Goal: Check status: Check status

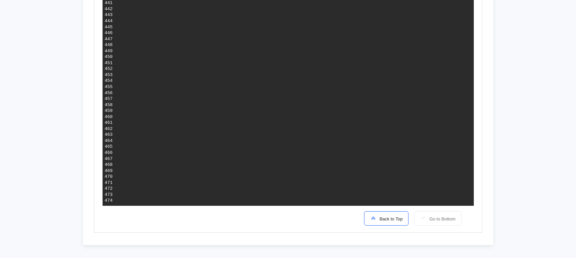
scroll to position [2838, 0]
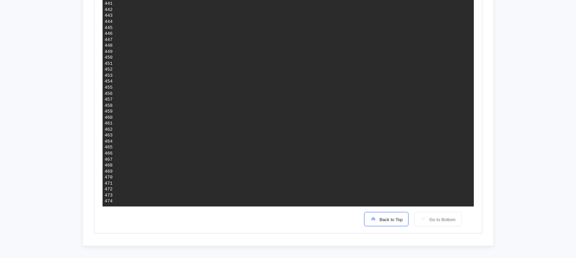
drag, startPoint x: 226, startPoint y: 60, endPoint x: 317, endPoint y: 64, distance: 90.3
drag, startPoint x: 220, startPoint y: 74, endPoint x: 323, endPoint y: 82, distance: 103.8
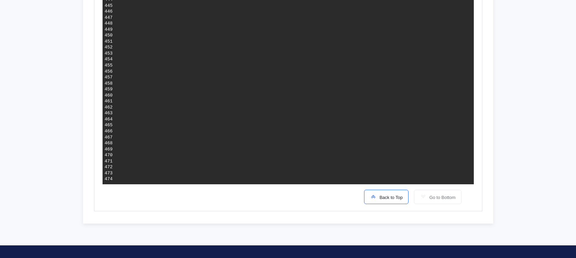
scroll to position [2861, 0]
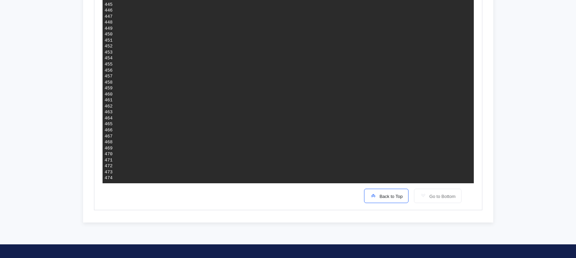
drag, startPoint x: 246, startPoint y: 113, endPoint x: 302, endPoint y: 113, distance: 56.4
drag, startPoint x: 311, startPoint y: 125, endPoint x: 408, endPoint y: 126, distance: 96.7
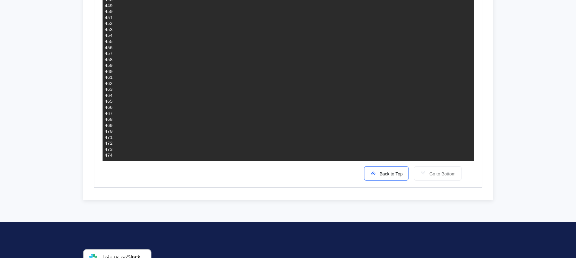
scroll to position [2886, 0]
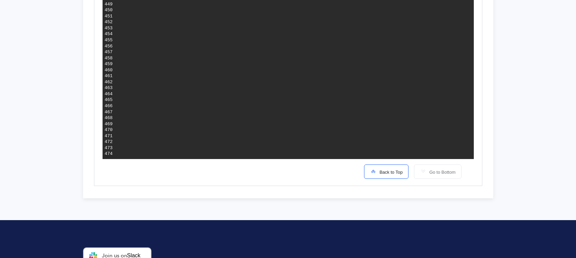
drag, startPoint x: 216, startPoint y: 100, endPoint x: 254, endPoint y: 111, distance: 40.1
drag, startPoint x: 216, startPoint y: 99, endPoint x: 257, endPoint y: 112, distance: 43.2
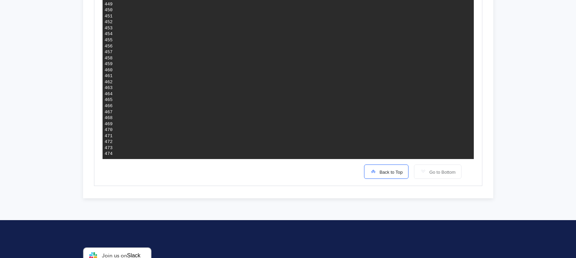
drag, startPoint x: 216, startPoint y: 99, endPoint x: 256, endPoint y: 112, distance: 41.8
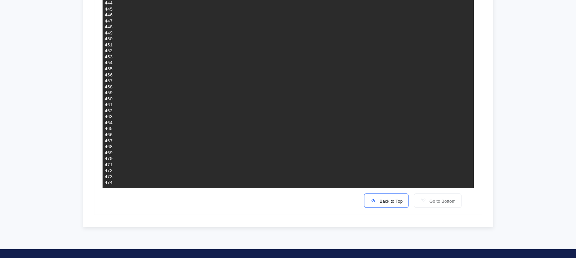
scroll to position [2857, 0]
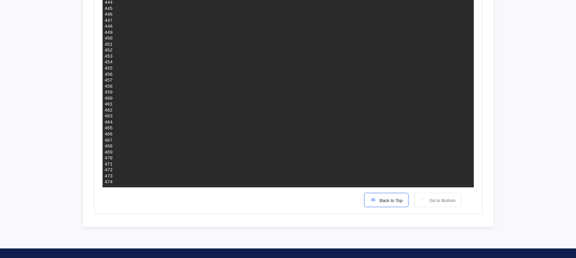
drag, startPoint x: 239, startPoint y: 104, endPoint x: 399, endPoint y: 127, distance: 161.5
drag, startPoint x: 441, startPoint y: 129, endPoint x: 129, endPoint y: 127, distance: 312.2
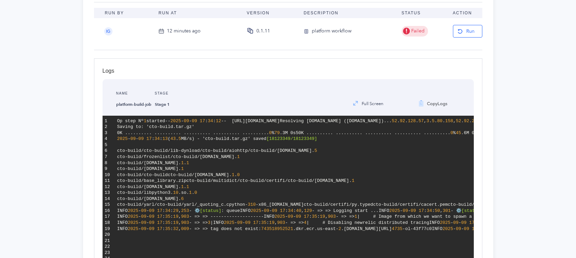
scroll to position [0, 0]
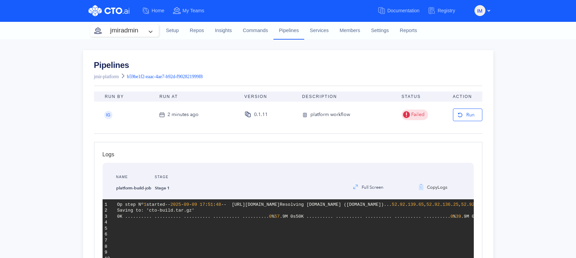
click at [504, 30] on nav "jmiradmin Setup Repos Insights Commands Pipelines Services Members Settings Rep…" at bounding box center [288, 30] width 576 height 17
click at [528, 25] on nav "jmiradmin Setup Repos Insights Commands Pipelines Services Members Settings Rep…" at bounding box center [288, 30] width 576 height 17
drag, startPoint x: 90, startPoint y: 63, endPoint x: 133, endPoint y: 65, distance: 43.4
click at [133, 65] on div "Pipelines jmir-platform b59be1f2-eaac-4ae7-b92d-f902821999f8" at bounding box center [288, 72] width 410 height 39
click at [133, 65] on link "Pipelines" at bounding box center [148, 65] width 109 height 8
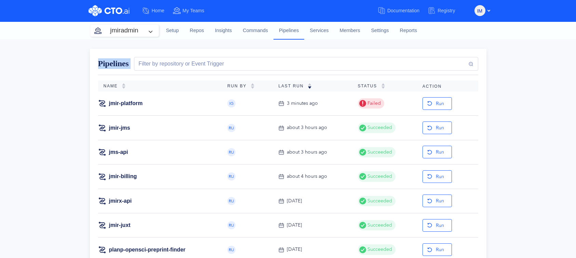
drag, startPoint x: 97, startPoint y: 63, endPoint x: 133, endPoint y: 66, distance: 36.0
click at [133, 66] on div "Filter by repository or Event Trigger" at bounding box center [302, 64] width 349 height 14
drag, startPoint x: 99, startPoint y: 63, endPoint x: 131, endPoint y: 65, distance: 32.2
click at [131, 65] on div "Pipelines Filter by repository or Event Trigger" at bounding box center [288, 66] width 380 height 18
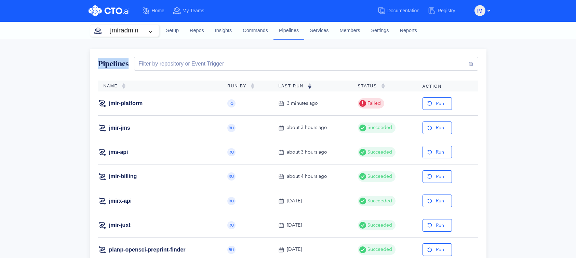
click at [131, 65] on div "Filter by repository or Event Trigger" at bounding box center [302, 64] width 349 height 14
drag, startPoint x: 99, startPoint y: 64, endPoint x: 133, endPoint y: 65, distance: 33.2
click at [133, 65] on div "Pipelines Filter by repository or Event Trigger" at bounding box center [288, 66] width 380 height 18
click at [133, 65] on div "Filter by repository or Event Trigger" at bounding box center [302, 64] width 349 height 14
click at [126, 101] on link "jmir-platform" at bounding box center [126, 104] width 34 height 8
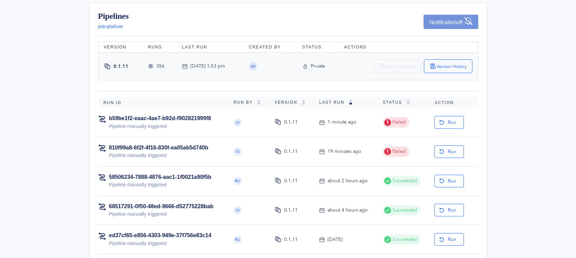
scroll to position [47, 0]
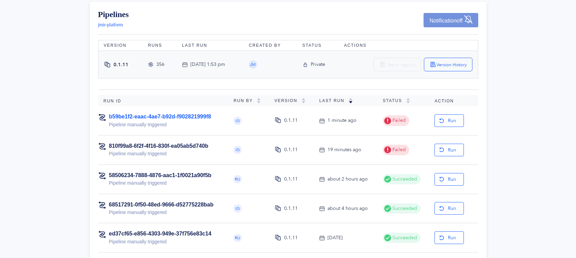
click at [163, 117] on link "b59be1f2-eaac-4ae7-b92d-f902821999f8" at bounding box center [160, 117] width 102 height 6
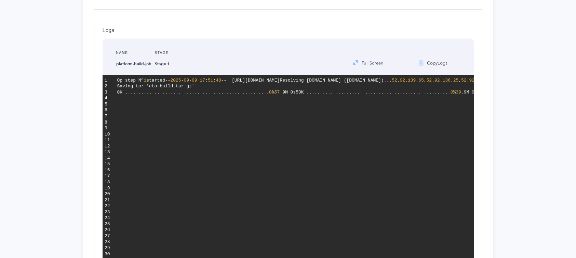
scroll to position [125, 0]
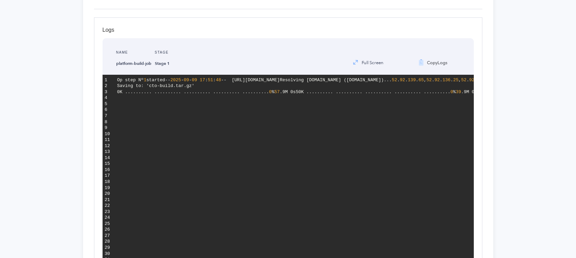
drag, startPoint x: 221, startPoint y: 86, endPoint x: 321, endPoint y: 87, distance: 100.1
click at [280, 83] on span "-- [URL][DOMAIN_NAME]" at bounding box center [250, 80] width 59 height 5
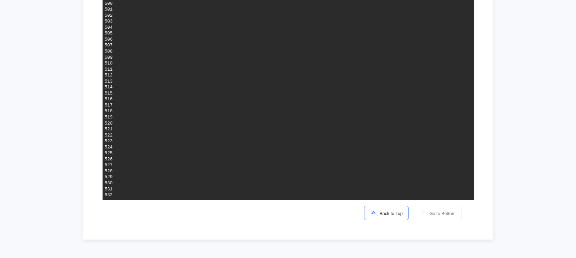
scroll to position [3192, 0]
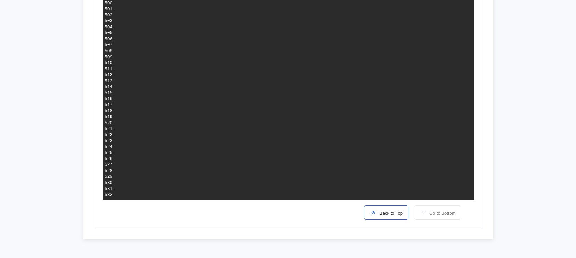
drag, startPoint x: 238, startPoint y: 81, endPoint x: 346, endPoint y: 81, distance: 107.9
drag, startPoint x: 238, startPoint y: 87, endPoint x: 444, endPoint y: 87, distance: 205.6
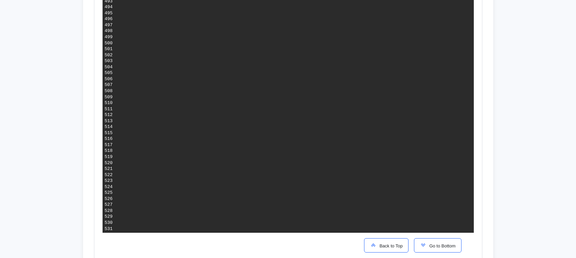
scroll to position [3151, 0]
drag, startPoint x: 226, startPoint y: 86, endPoint x: 405, endPoint y: 85, distance: 178.6
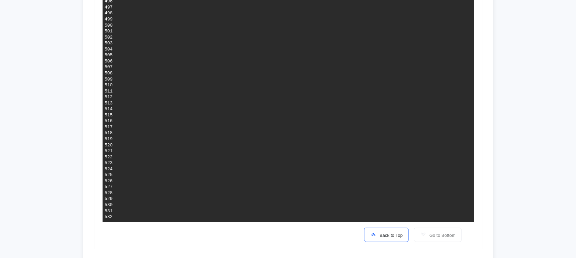
scroll to position [3170, 0]
drag, startPoint x: 218, startPoint y: 102, endPoint x: 280, endPoint y: 113, distance: 63.6
drag, startPoint x: 216, startPoint y: 55, endPoint x: 315, endPoint y: 85, distance: 103.4
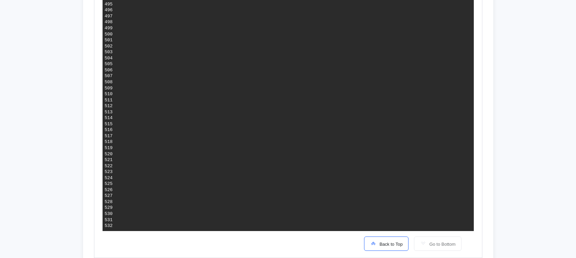
scroll to position [0, 164]
drag, startPoint x: 382, startPoint y: 117, endPoint x: 411, endPoint y: 118, distance: 29.0
drag, startPoint x: 415, startPoint y: 118, endPoint x: 444, endPoint y: 119, distance: 29.0
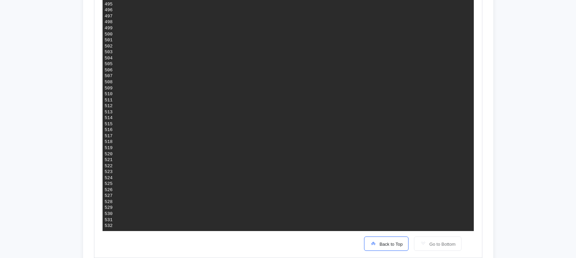
copy span "linux/amd64"
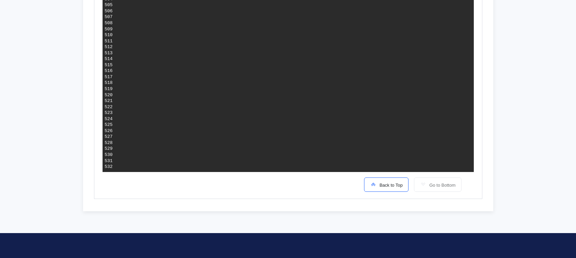
scroll to position [0, 218]
drag, startPoint x: 394, startPoint y: 58, endPoint x: 421, endPoint y: 60, distance: 27.0
copy span "linux/amd64"
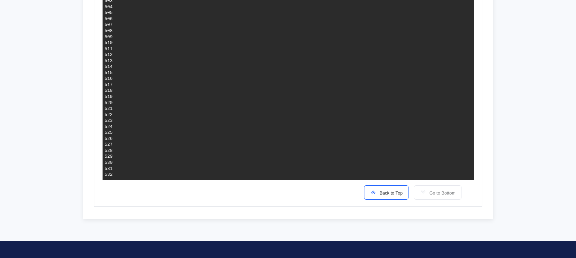
scroll to position [3212, 0]
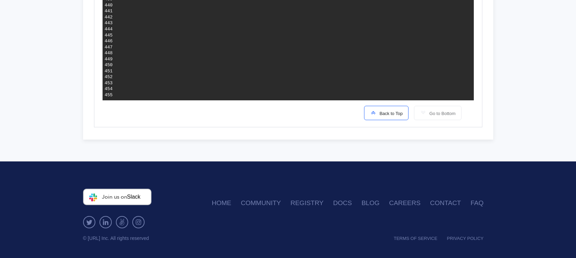
scroll to position [2831, 0]
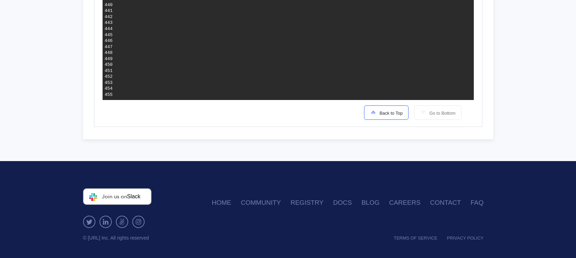
drag, startPoint x: 231, startPoint y: 87, endPoint x: 315, endPoint y: 86, distance: 84.4
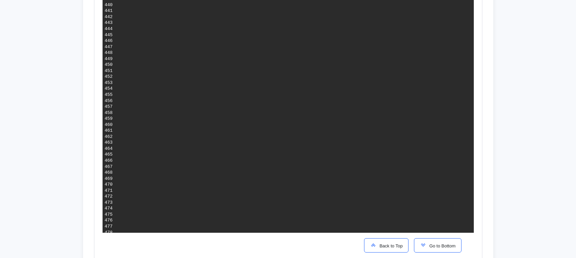
drag, startPoint x: 287, startPoint y: 87, endPoint x: 351, endPoint y: 87, distance: 64.6
drag, startPoint x: 210, startPoint y: 8, endPoint x: 349, endPoint y: 139, distance: 191.4
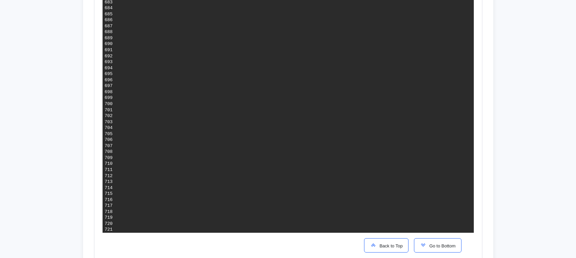
drag, startPoint x: 211, startPoint y: 9, endPoint x: 350, endPoint y: 139, distance: 190.7
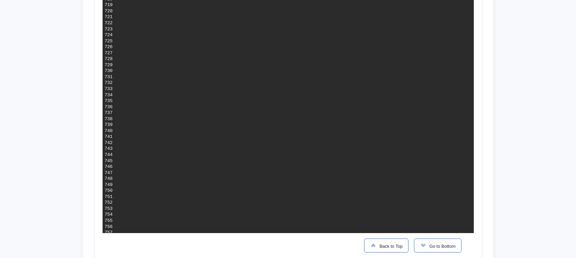
drag, startPoint x: 211, startPoint y: 58, endPoint x: 395, endPoint y: 195, distance: 229.9
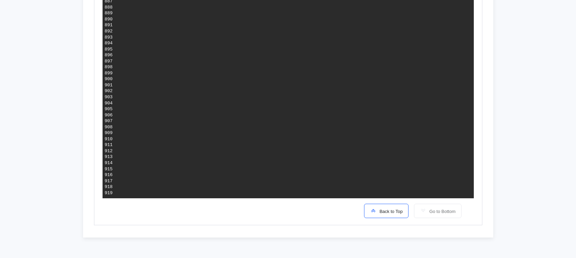
scroll to position [5516, 0]
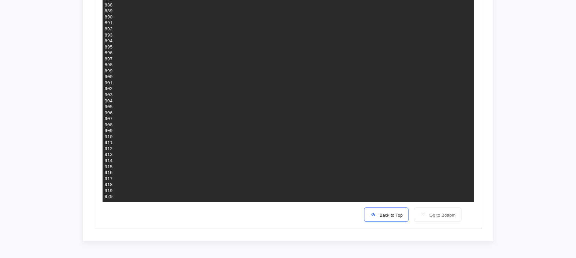
drag, startPoint x: 174, startPoint y: 53, endPoint x: 177, endPoint y: 53, distance: 3.8
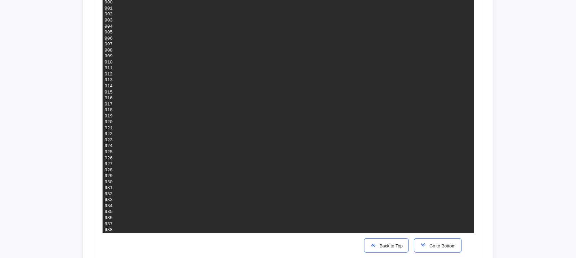
scroll to position [5605, 0]
drag, startPoint x: 208, startPoint y: 11, endPoint x: 336, endPoint y: 13, distance: 128.5
copy span "RUN chown -R www-data:www-data /home/jmir/vendor"
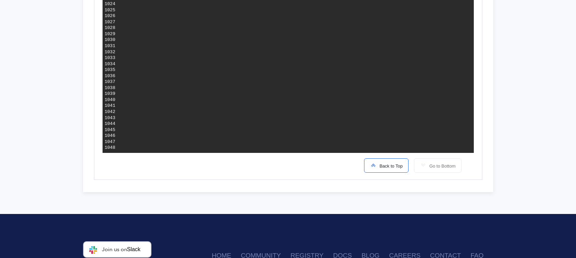
scroll to position [6338, 0]
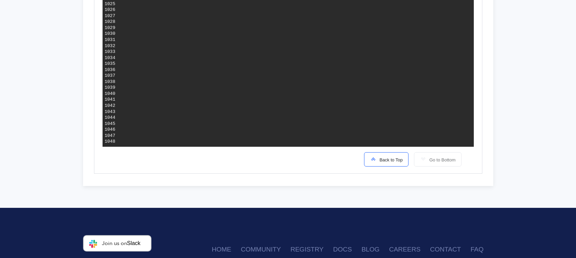
drag, startPoint x: 315, startPoint y: 114, endPoint x: 413, endPoint y: 118, distance: 98.1
drag, startPoint x: 223, startPoint y: 116, endPoint x: 427, endPoint y: 124, distance: 204.4
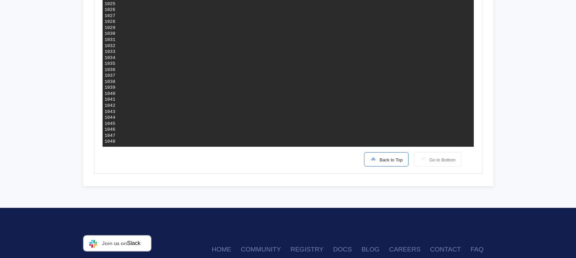
drag, startPoint x: 186, startPoint y: 116, endPoint x: 453, endPoint y: 125, distance: 267.2
drag, startPoint x: 219, startPoint y: 119, endPoint x: 203, endPoint y: 124, distance: 17.4
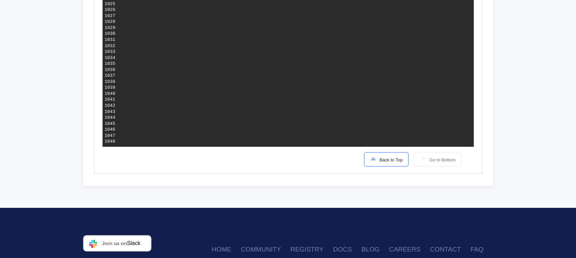
drag, startPoint x: 186, startPoint y: 99, endPoint x: 211, endPoint y: 130, distance: 39.6
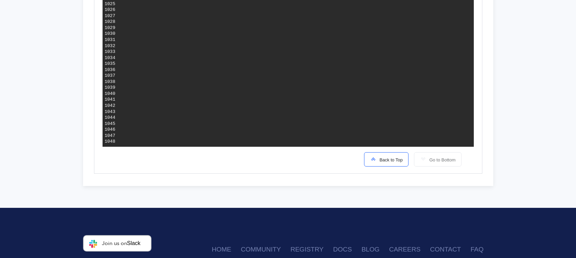
drag, startPoint x: 186, startPoint y: 99, endPoint x: 211, endPoint y: 129, distance: 39.3
drag, startPoint x: 187, startPoint y: 100, endPoint x: 212, endPoint y: 130, distance: 39.8
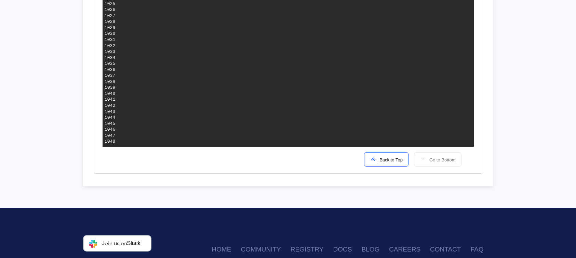
drag, startPoint x: 187, startPoint y: 100, endPoint x: 210, endPoint y: 127, distance: 35.6
drag, startPoint x: 187, startPoint y: 100, endPoint x: 212, endPoint y: 128, distance: 38.0
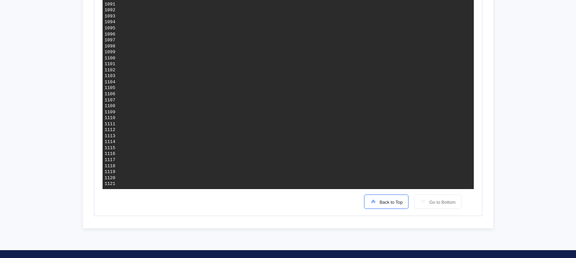
scroll to position [6742, 0]
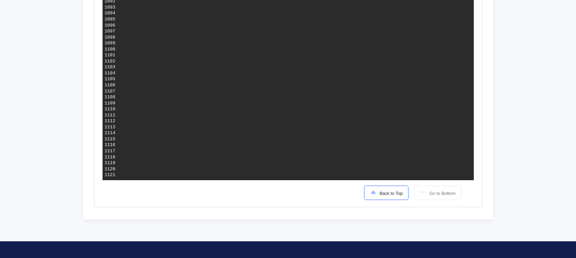
drag, startPoint x: 306, startPoint y: 113, endPoint x: 315, endPoint y: 133, distance: 22.0
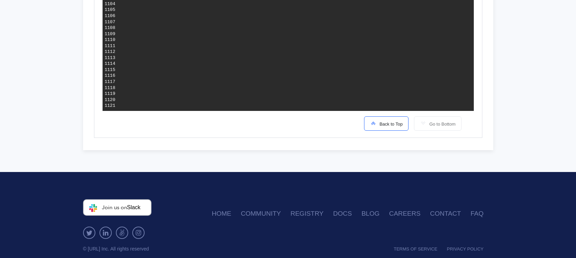
scroll to position [6813, 0]
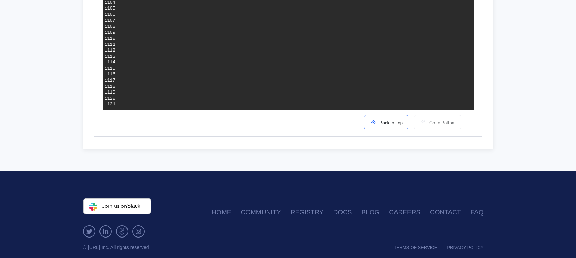
drag, startPoint x: 155, startPoint y: 80, endPoint x: 238, endPoint y: 79, distance: 83.0
drag, startPoint x: 186, startPoint y: 90, endPoint x: 190, endPoint y: 91, distance: 3.4
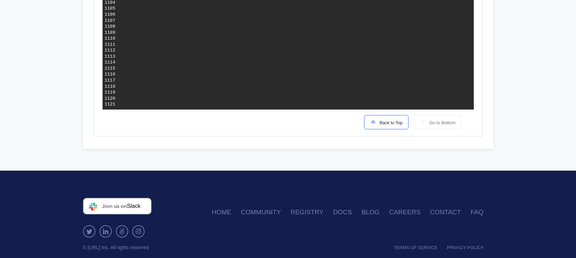
drag, startPoint x: 137, startPoint y: 85, endPoint x: 196, endPoint y: 92, distance: 59.5
drag, startPoint x: 141, startPoint y: 92, endPoint x: 206, endPoint y: 92, distance: 64.9
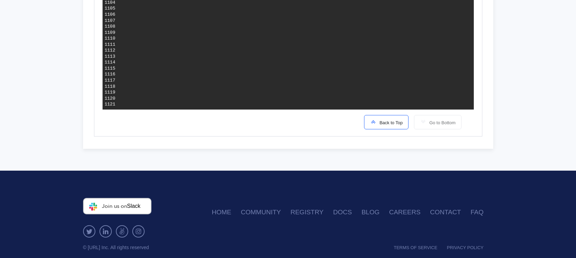
drag, startPoint x: 147, startPoint y: 92, endPoint x: 213, endPoint y: 92, distance: 66.3
drag, startPoint x: 159, startPoint y: 80, endPoint x: 243, endPoint y: 79, distance: 84.4
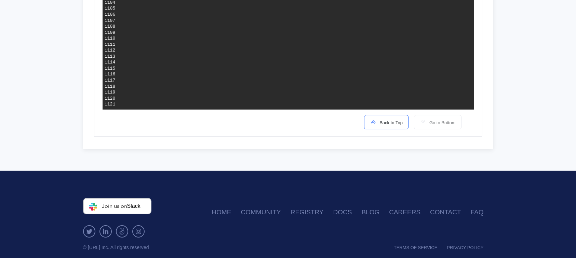
drag, startPoint x: 154, startPoint y: 80, endPoint x: 241, endPoint y: 80, distance: 87.1
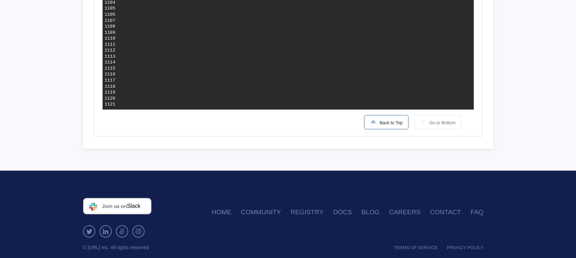
drag, startPoint x: 169, startPoint y: 88, endPoint x: 207, endPoint y: 95, distance: 38.3
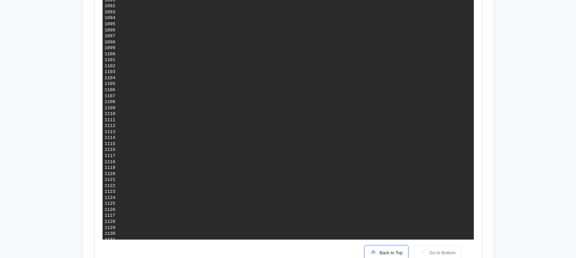
scroll to position [7202, 0]
